Goal: Transaction & Acquisition: Purchase product/service

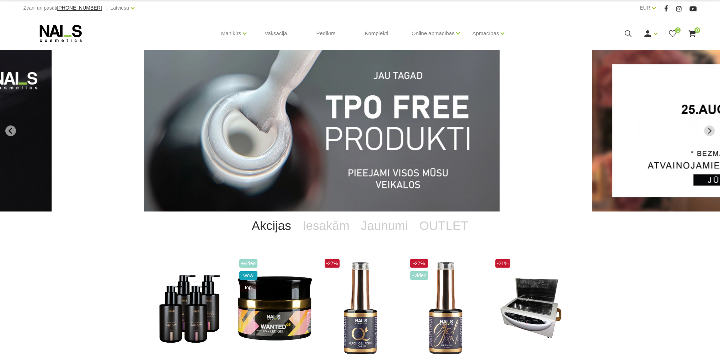
click at [630, 34] on icon at bounding box center [627, 33] width 9 height 9
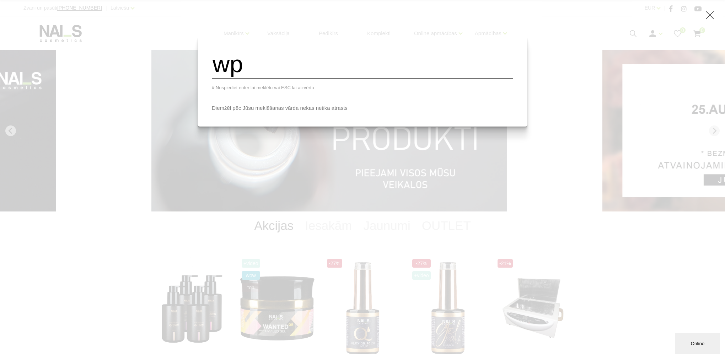
type input "w"
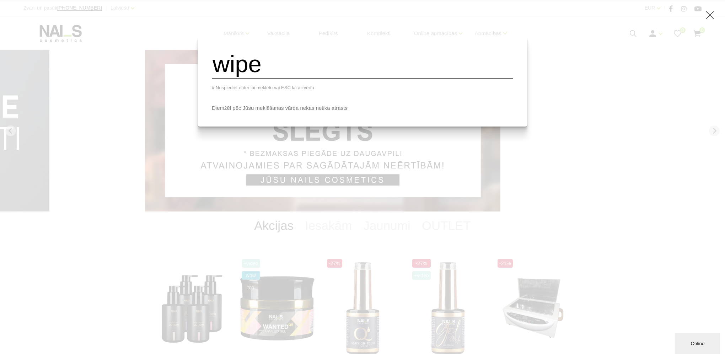
type input "wipe off"
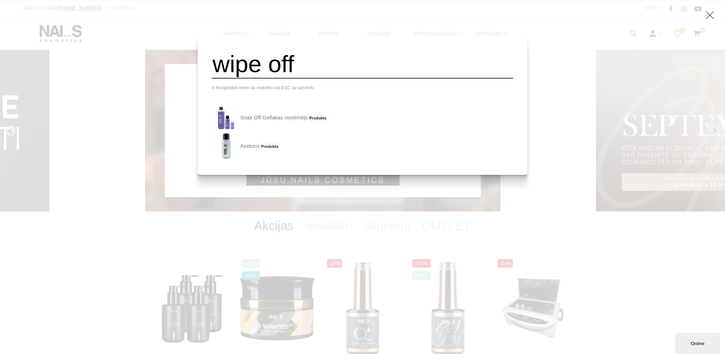
drag, startPoint x: 258, startPoint y: 63, endPoint x: 214, endPoint y: 65, distance: 44.5
click at [214, 65] on div "wipe off # Nospiediet enter lai meklētu vai ESC lai aizvērtu Soak Off Gellakas …" at bounding box center [363, 105] width 330 height 139
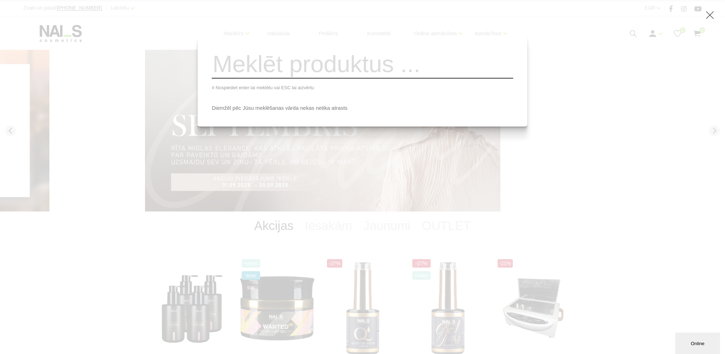
click at [112, 243] on div "# Nospiediet enter lai meklētu vai ESC lai aizvērtu Diemžēl pēc Jūsu meklēšanas…" at bounding box center [362, 177] width 725 height 354
click at [521, 257] on div "# Nospiediet enter lai meklētu vai ESC lai aizvērtu Diemžēl pēc Jūsu meklēšanas…" at bounding box center [362, 177] width 725 height 354
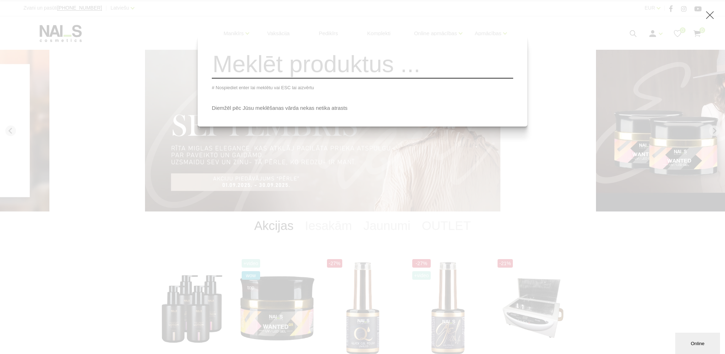
click at [650, 232] on div "# Nospiediet enter lai meklētu vai ESC lai aizvērtu Diemžēl pēc Jūsu meklēšanas…" at bounding box center [362, 177] width 725 height 354
click at [549, 31] on div "# Nospiediet enter lai meklētu vai ESC lai aizvērtu Diemžēl pēc Jūsu meklēšanas…" at bounding box center [362, 177] width 725 height 354
click at [707, 16] on icon at bounding box center [709, 15] width 9 height 9
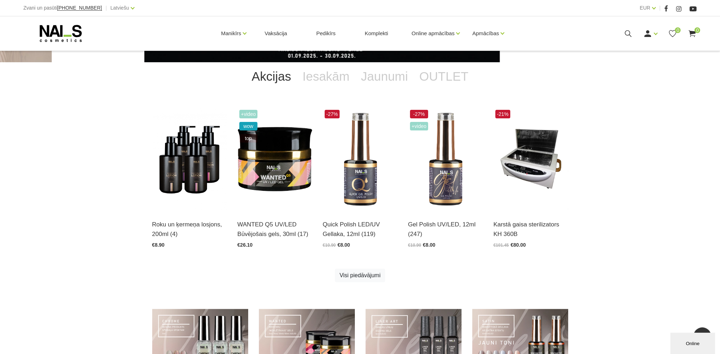
scroll to position [71, 0]
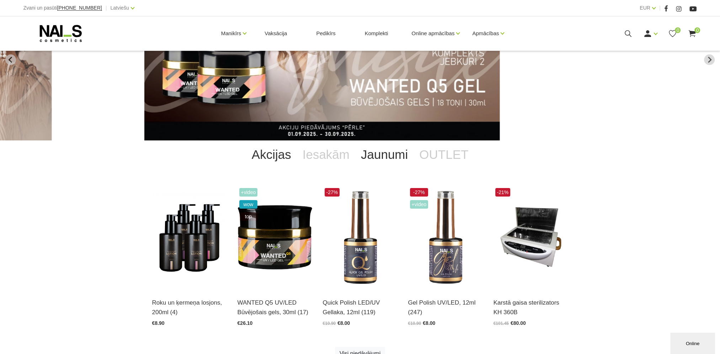
click at [396, 150] on link "Jaunumi" at bounding box center [384, 154] width 58 height 28
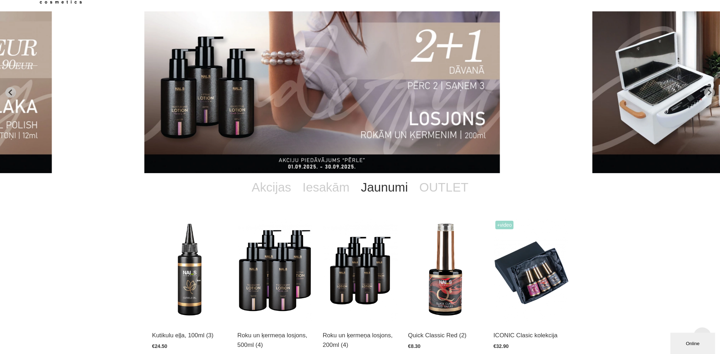
scroll to position [0, 0]
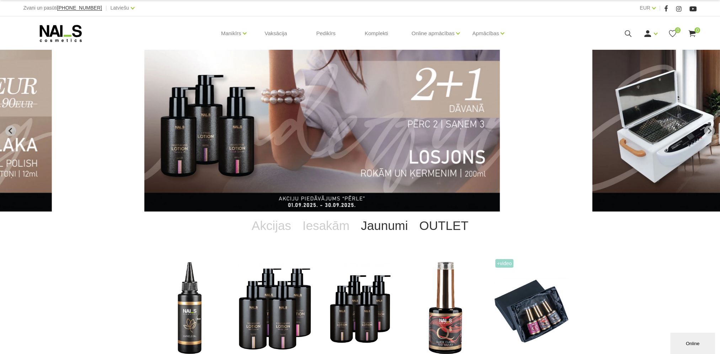
click at [425, 227] on link "OUTLET" at bounding box center [443, 225] width 60 height 28
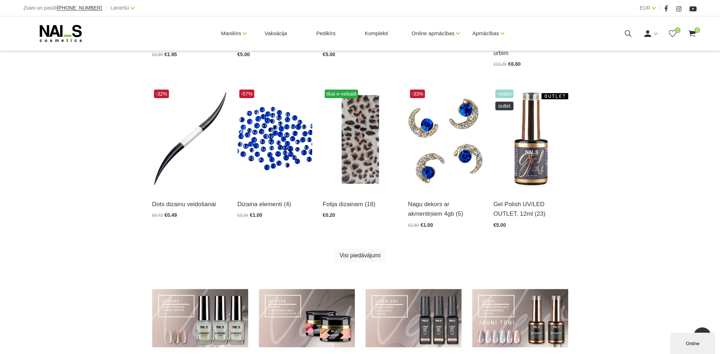
scroll to position [190, 0]
